Goal: Transaction & Acquisition: Obtain resource

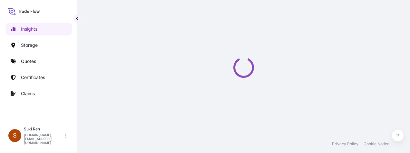
select select "2025"
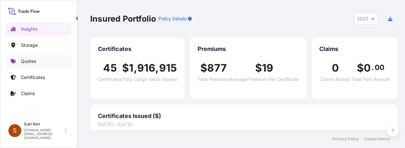
click at [30, 65] on link "Quotes" at bounding box center [38, 61] width 66 height 13
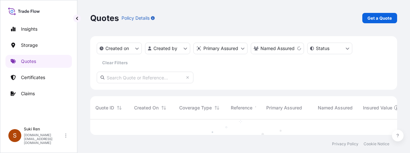
scroll to position [34, 302]
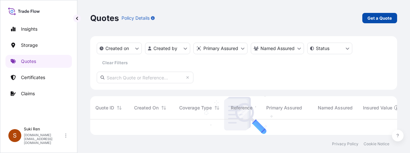
click at [378, 15] on p "Get a Quote" at bounding box center [380, 18] width 25 height 6
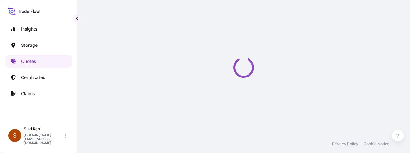
select select "Water"
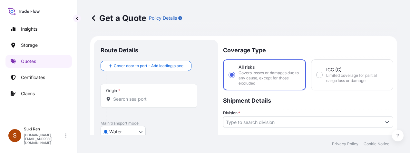
scroll to position [10, 0]
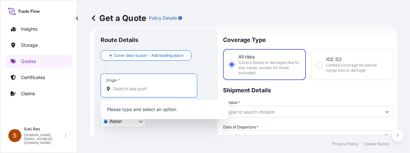
click at [121, 89] on input "Origin *" at bounding box center [151, 88] width 76 height 6
click at [124, 86] on input "Origin *" at bounding box center [151, 88] width 76 height 6
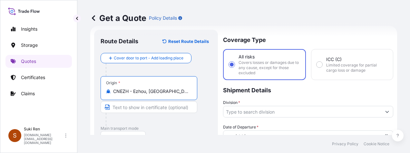
type input "CNEZH - Ezhou, [GEOGRAPHIC_DATA]"
click at [158, 108] on input "Text to appear on certificate" at bounding box center [149, 107] width 97 height 12
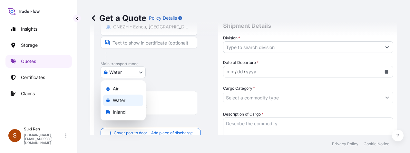
click at [128, 72] on body "Insights Storage Quotes Certificates Claims S Suki Ren [DOMAIN_NAME][EMAIL_ADDR…" at bounding box center [205, 76] width 410 height 153
click at [120, 89] on div "Air" at bounding box center [123, 89] width 40 height 12
select select "Air"
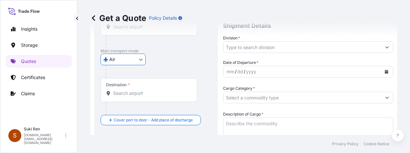
click at [135, 93] on input "Destination *" at bounding box center [151, 93] width 76 height 6
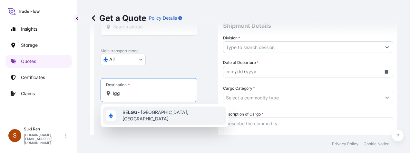
click at [150, 114] on span "BE LGG - Liege, [GEOGRAPHIC_DATA]" at bounding box center [173, 115] width 101 height 13
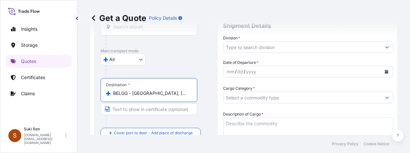
scroll to position [139, 0]
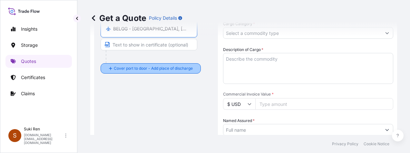
type input "BELGG - [GEOGRAPHIC_DATA], [GEOGRAPHIC_DATA]"
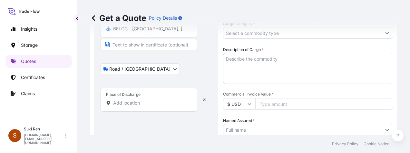
click at [121, 101] on input "Place of Discharge" at bounding box center [151, 103] width 76 height 6
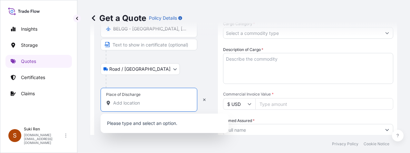
paste input "[GEOGRAPHIC_DATA],"
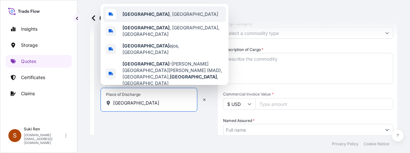
click at [160, 15] on div "[GEOGRAPHIC_DATA] , [GEOGRAPHIC_DATA]" at bounding box center [164, 13] width 123 height 15
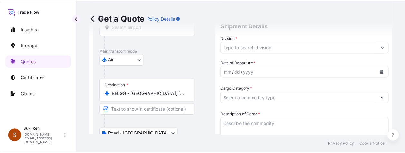
scroll to position [0, 0]
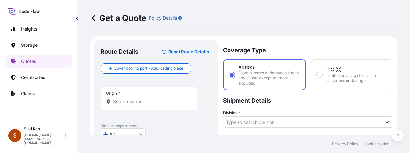
type input "[GEOGRAPHIC_DATA], [GEOGRAPHIC_DATA]"
click at [256, 122] on input "Division *" at bounding box center [303, 122] width 158 height 12
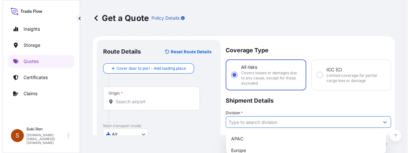
scroll to position [32, 0]
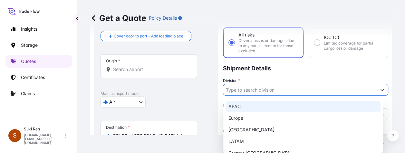
click at [242, 106] on div "APAC" at bounding box center [303, 107] width 155 height 12
type input "APAC"
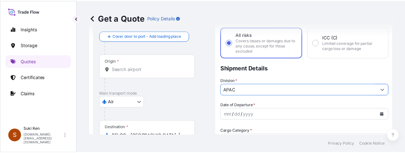
scroll to position [97, 0]
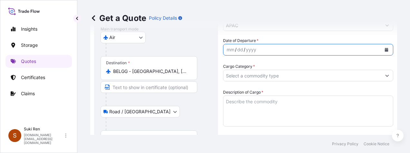
click at [385, 50] on icon "Calendar" at bounding box center [387, 50] width 4 height 4
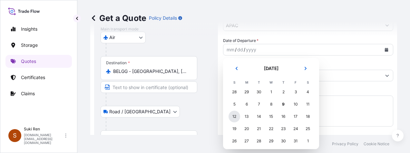
click at [234, 115] on div "12" at bounding box center [235, 117] width 12 height 12
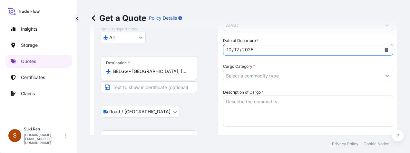
click at [257, 76] on input "Cargo Category *" at bounding box center [303, 76] width 158 height 12
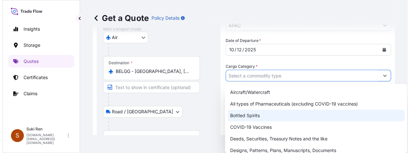
scroll to position [32, 0]
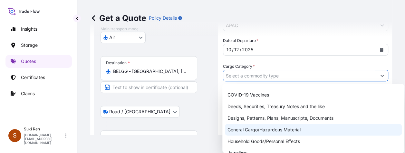
click at [272, 131] on div "General Cargo/Hazardous Material" at bounding box center [313, 130] width 177 height 12
type input "General Cargo/Hazardous Material"
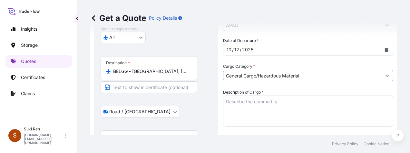
click at [256, 108] on textarea "Description of Cargo *" at bounding box center [308, 110] width 170 height 31
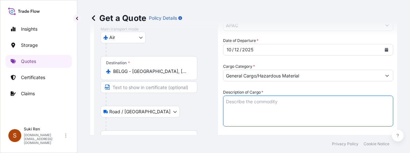
paste textarea "SHOPPING BAGS"
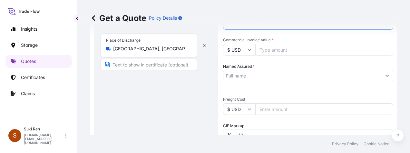
scroll to position [129, 0]
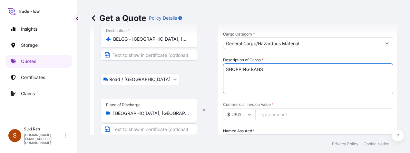
type textarea "SHOPPING BAGS"
click at [249, 112] on icon at bounding box center [250, 114] width 4 height 4
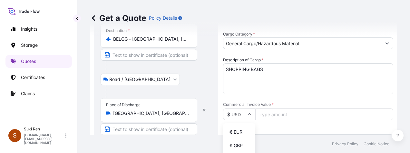
click at [237, 132] on div "€ EUR" at bounding box center [239, 132] width 27 height 12
type input "€ EUR"
click at [275, 114] on input "Commercial Invoice Value *" at bounding box center [324, 114] width 138 height 12
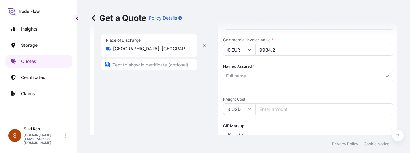
type input "9934.2"
click at [254, 76] on input "Named Assured *" at bounding box center [303, 76] width 158 height 12
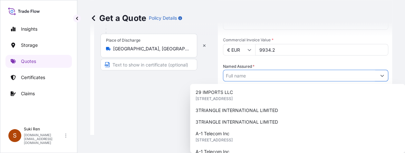
paste input "厦门奇峰石商贸发展有限公司"
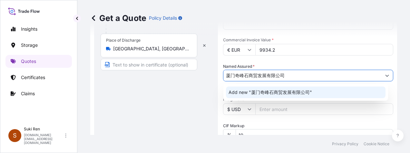
drag, startPoint x: 290, startPoint y: 73, endPoint x: 194, endPoint y: 71, distance: 96.5
click at [196, 71] on form "Route Details Reset Route Details Cover door to port - Add loading place Place …" at bounding box center [243, 69] width 307 height 453
paste input "XIAMEN CHIEF COLOR CO.,LTD"
click at [310, 91] on span "Add new "XIAMEN CHIEF COLOR CO.,LTD"" at bounding box center [275, 92] width 93 height 6
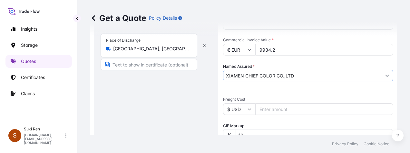
type input "XIAMEN CHIEF COLOR CO.,LTD"
click at [317, 93] on div "Date of Departure * [DATE] Cargo Category * General Cargo/Hazardous Material De…" at bounding box center [308, 92] width 170 height 303
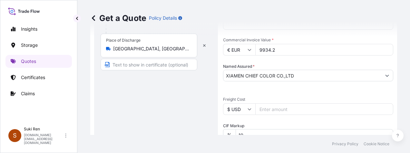
click at [248, 108] on icon at bounding box center [250, 109] width 4 height 4
click at [291, 92] on div "Date of Departure * [DATE] Cargo Category * General Cargo/Hazardous Material De…" at bounding box center [308, 92] width 170 height 303
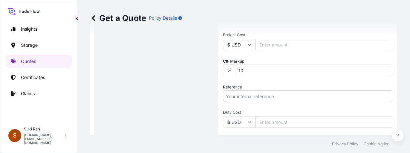
click at [250, 122] on icon at bounding box center [250, 122] width 4 height 4
click at [237, 92] on input "Reference" at bounding box center [308, 96] width 170 height 12
paste input "INVOICE. NO.: INCC2577BA"
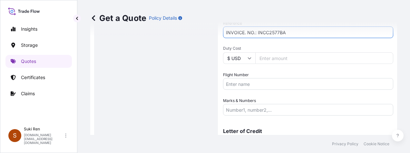
scroll to position [354, 0]
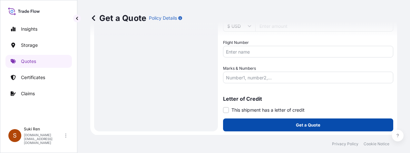
type input "INVOICE. NO.: INCC2577BA"
click at [285, 122] on button "Get a Quote" at bounding box center [308, 124] width 170 height 13
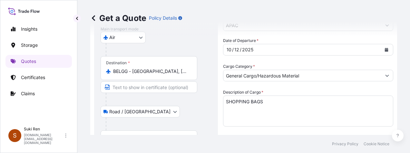
scroll to position [32, 0]
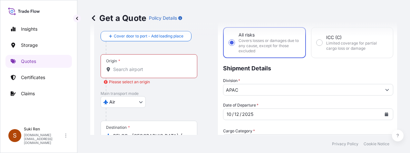
click at [124, 69] on input "Origin * Please select an origin" at bounding box center [151, 69] width 76 height 6
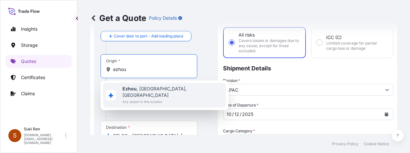
click at [132, 85] on span "Ezhou , [GEOGRAPHIC_DATA], [GEOGRAPHIC_DATA]" at bounding box center [173, 91] width 101 height 13
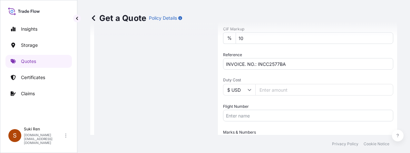
scroll to position [354, 0]
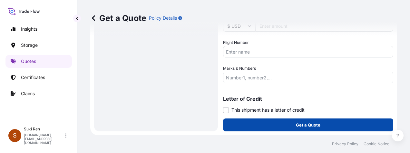
type input "Ezhou, [GEOGRAPHIC_DATA], [GEOGRAPHIC_DATA]"
click at [286, 125] on button "Get a Quote" at bounding box center [308, 124] width 170 height 13
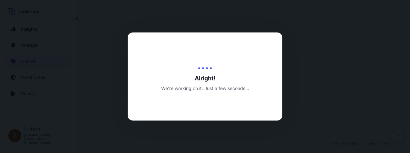
select select "Air"
select select "Road / [GEOGRAPHIC_DATA]"
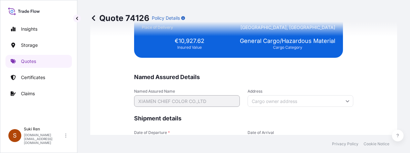
scroll to position [1706, 0]
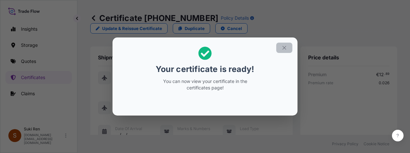
click at [285, 47] on icon "button" at bounding box center [285, 48] width 6 height 6
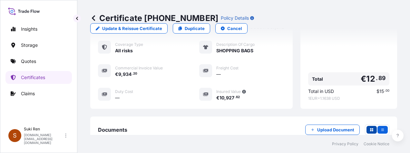
scroll to position [232, 0]
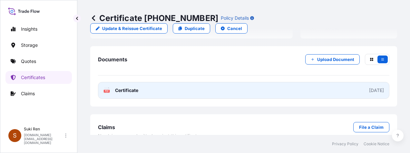
click at [327, 82] on link "PDF Certificate [DATE]" at bounding box center [244, 90] width 292 height 17
